Goal: Navigation & Orientation: Find specific page/section

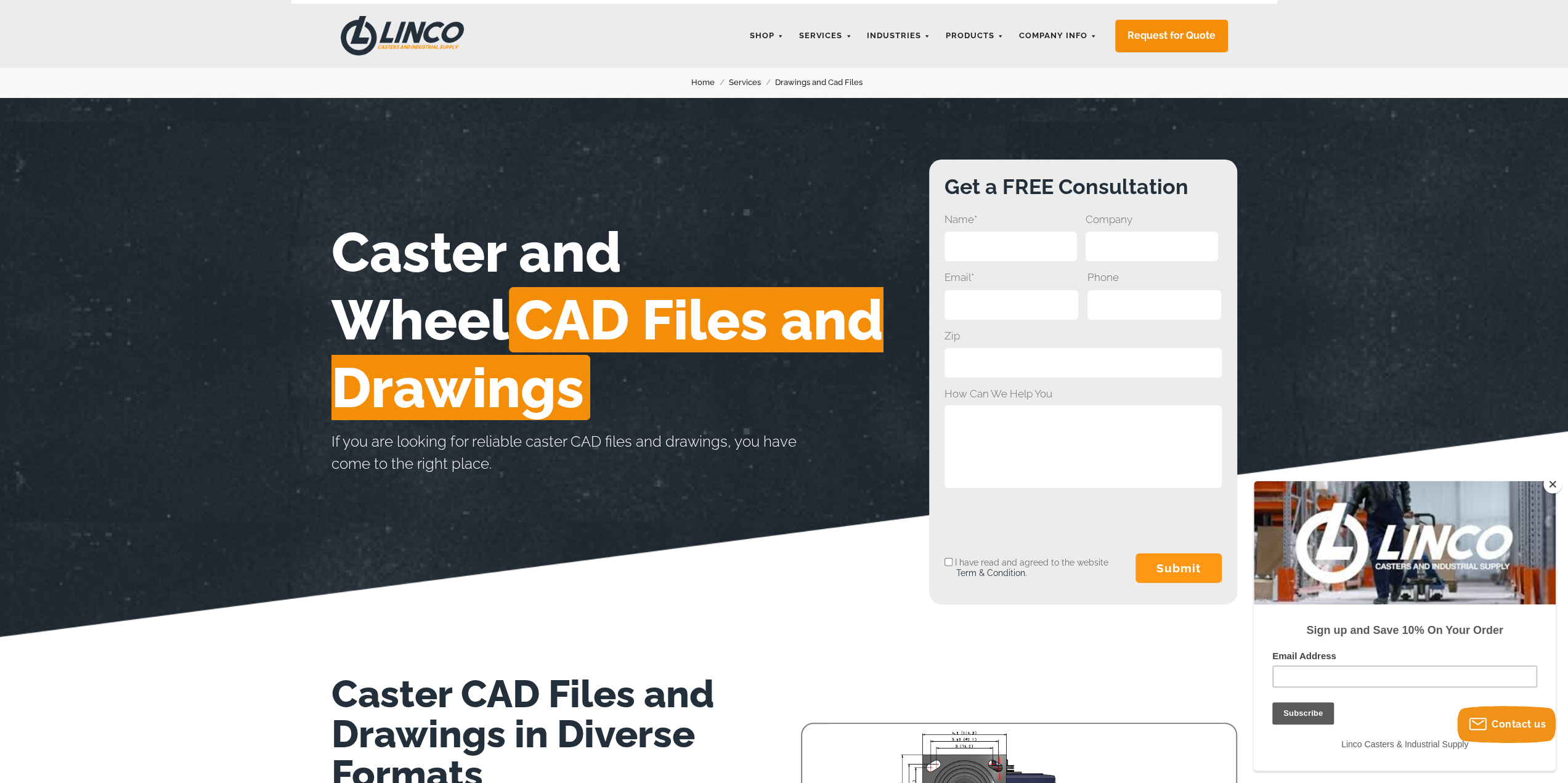
scroll to position [61, 0]
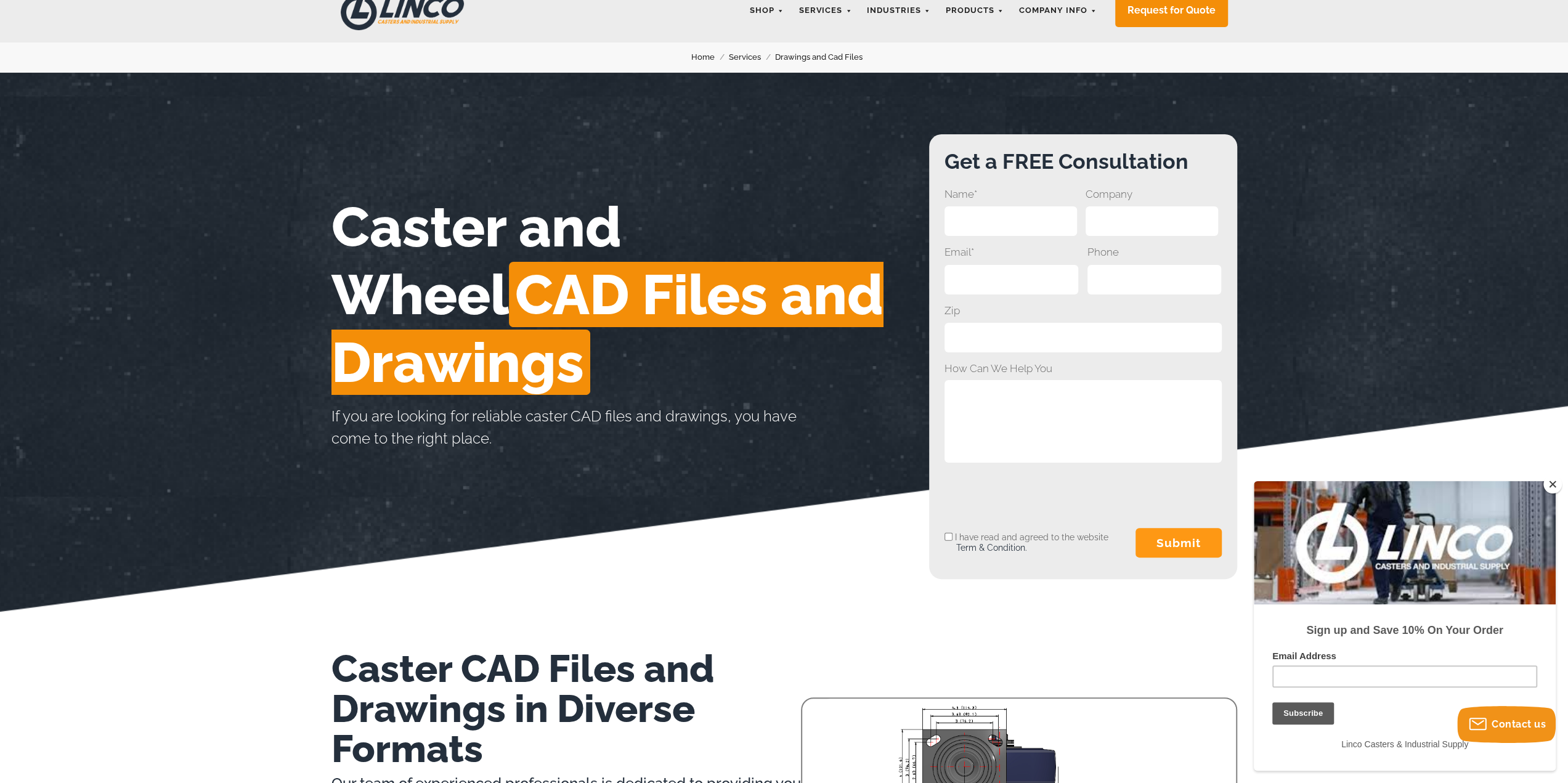
click at [459, 290] on span "CAD Files and Drawings" at bounding box center [608, 328] width 552 height 133
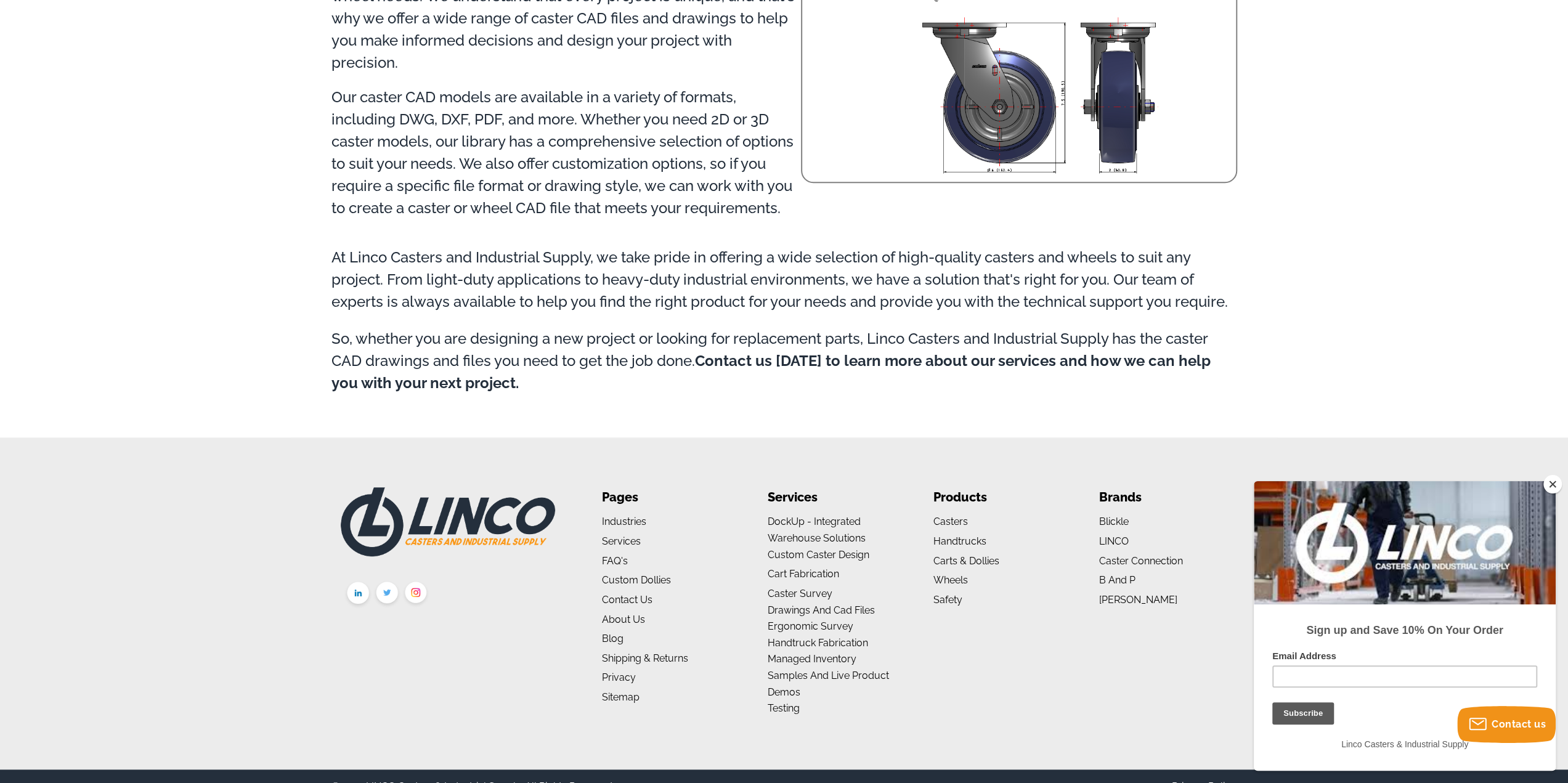
scroll to position [914, 0]
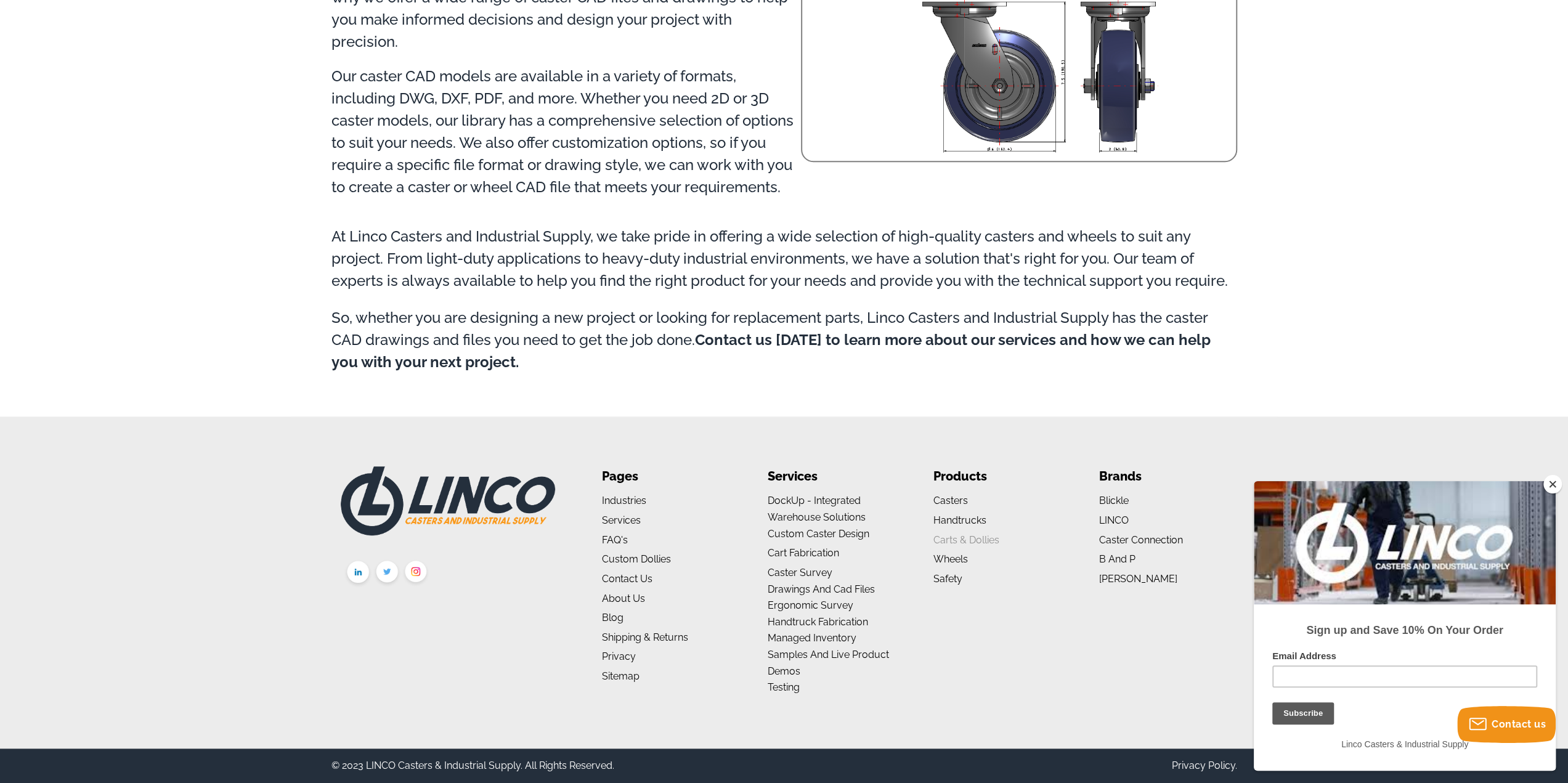
click at [987, 535] on link "Carts & Dollies" at bounding box center [966, 540] width 66 height 12
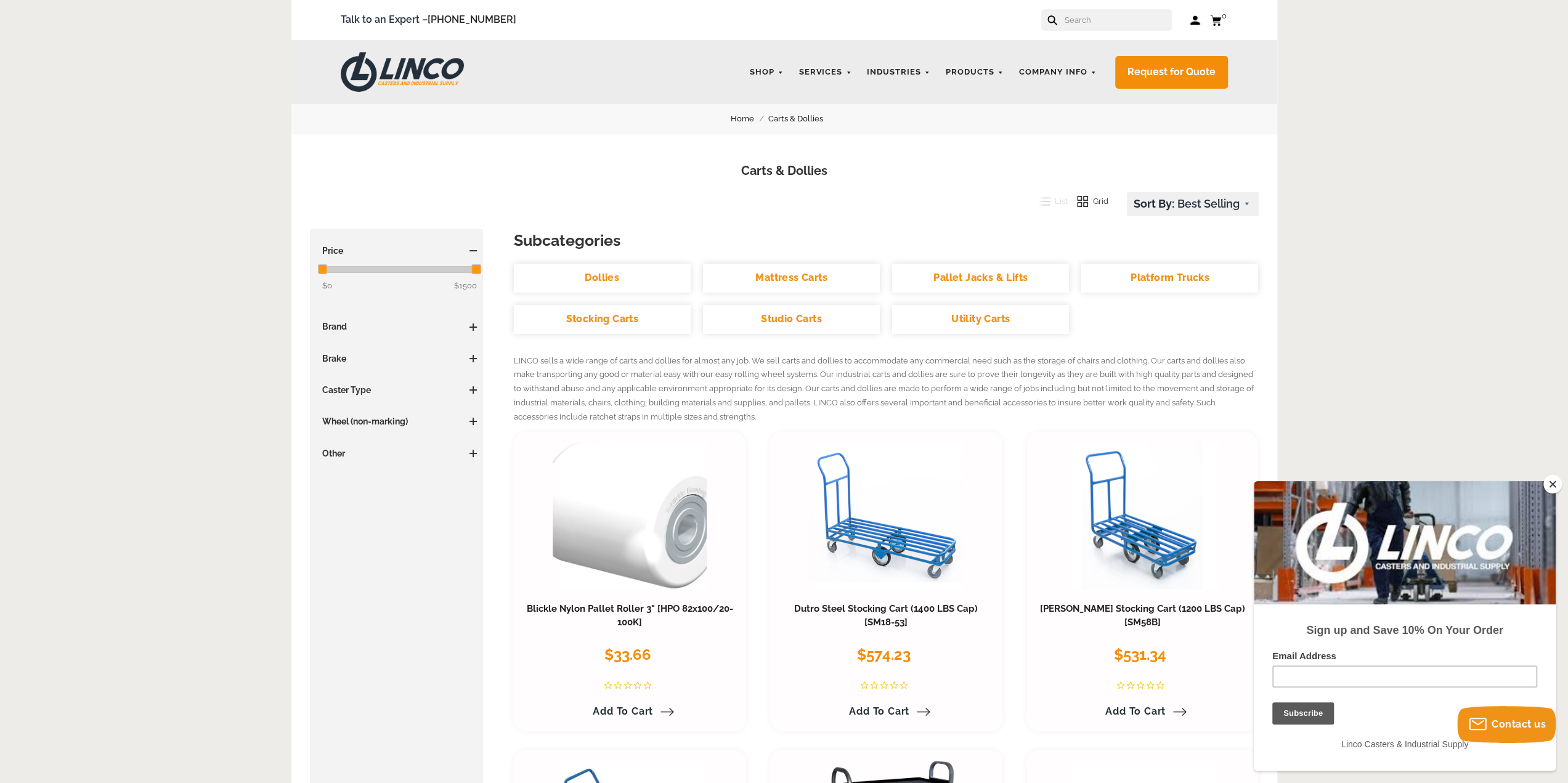
click at [1117, 274] on link "Platform Trucks" at bounding box center [1169, 278] width 176 height 29
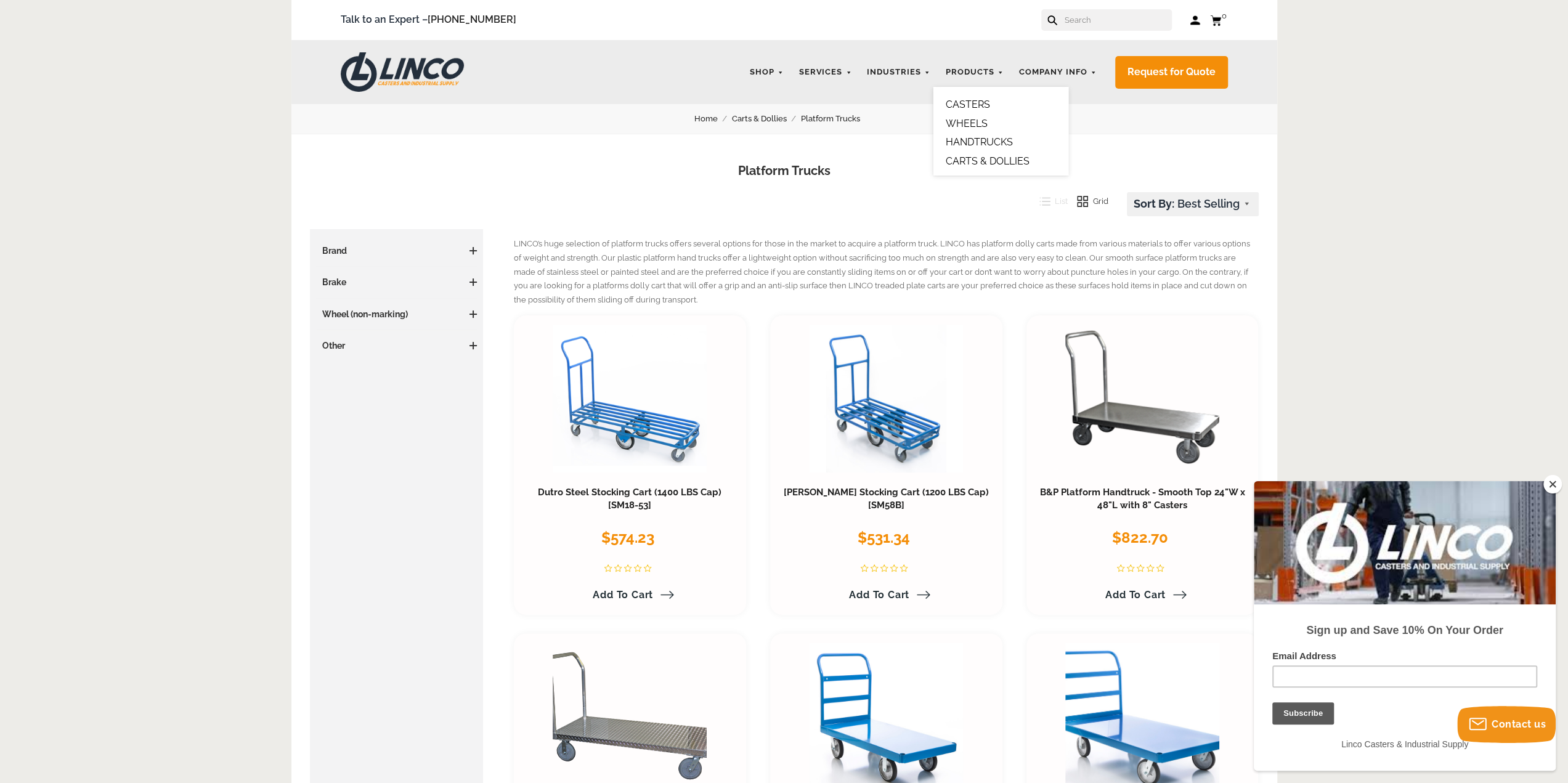
click at [962, 120] on link "WHEELS" at bounding box center [966, 123] width 42 height 12
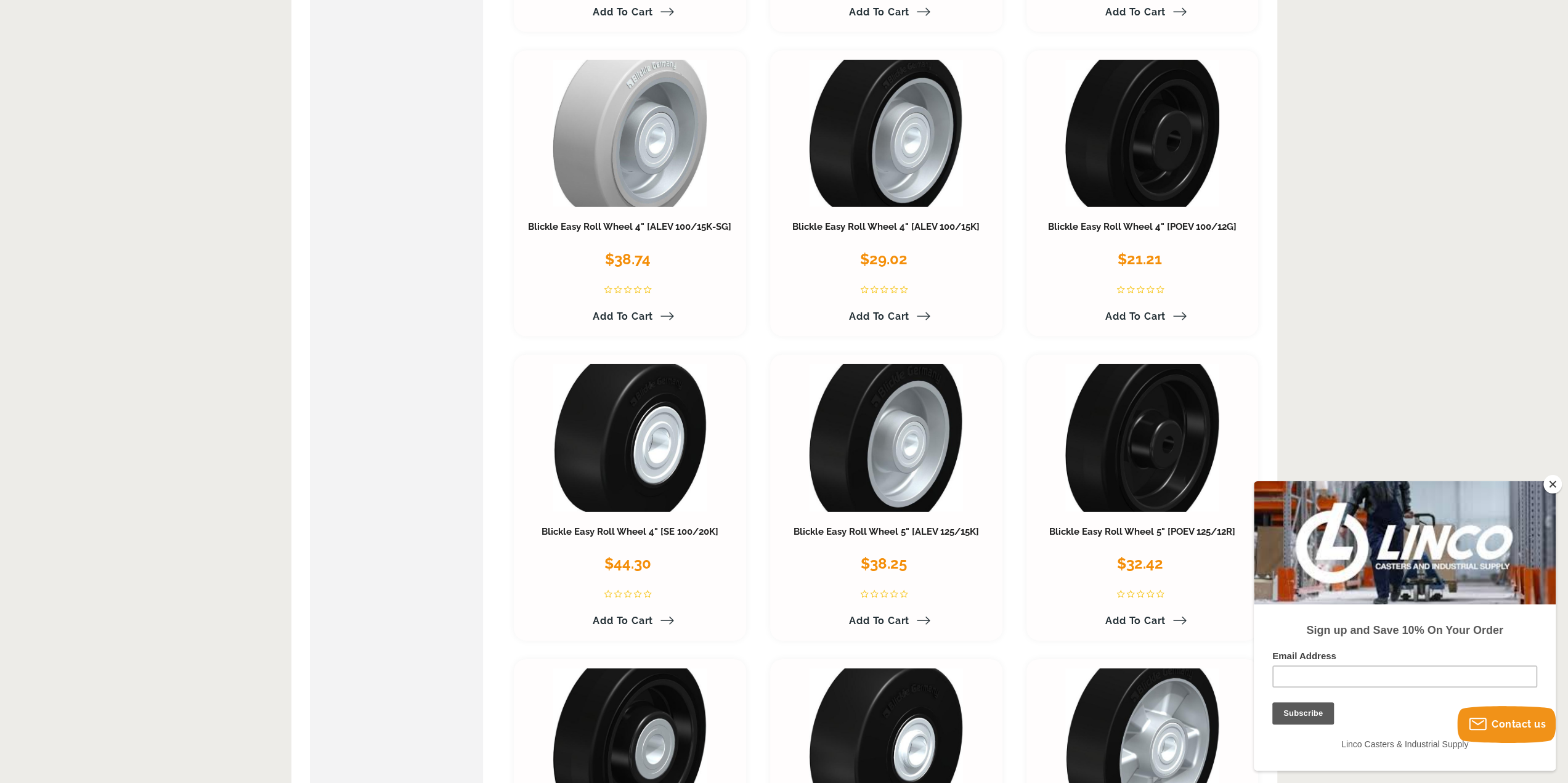
scroll to position [3685, 0]
